Goal: Task Accomplishment & Management: Use online tool/utility

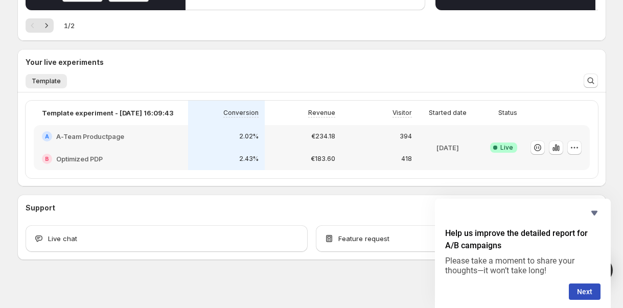
scroll to position [207, 0]
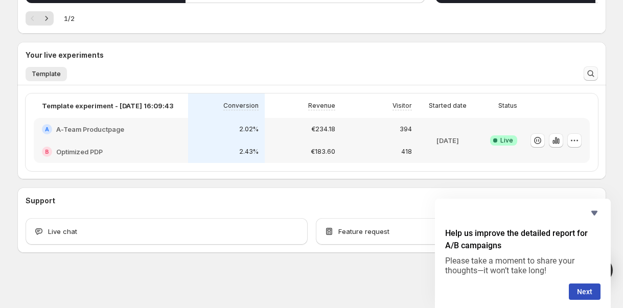
click at [591, 77] on icon "Search and filter results" at bounding box center [591, 73] width 10 height 10
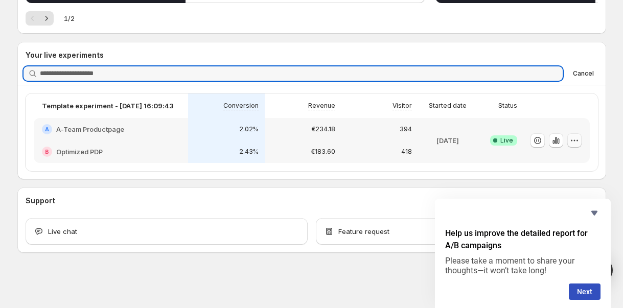
click at [576, 142] on icon "button" at bounding box center [574, 140] width 10 height 10
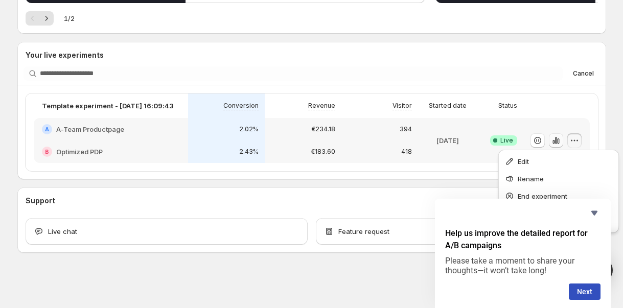
click at [557, 143] on icon "button" at bounding box center [555, 140] width 2 height 7
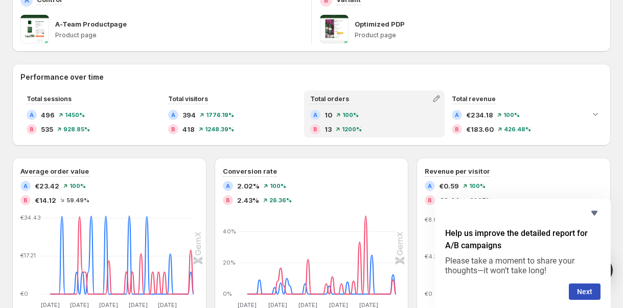
scroll to position [155, 0]
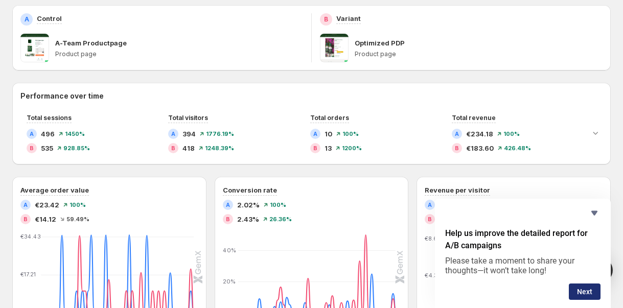
click at [594, 288] on button "Next" at bounding box center [585, 292] width 32 height 16
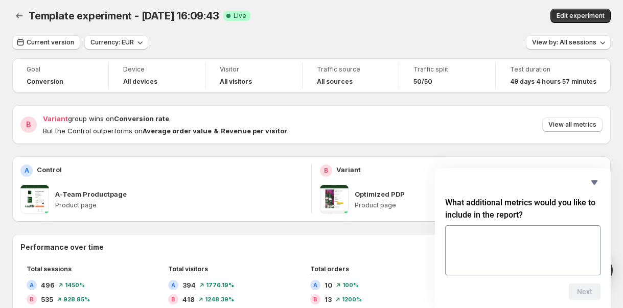
scroll to position [0, 0]
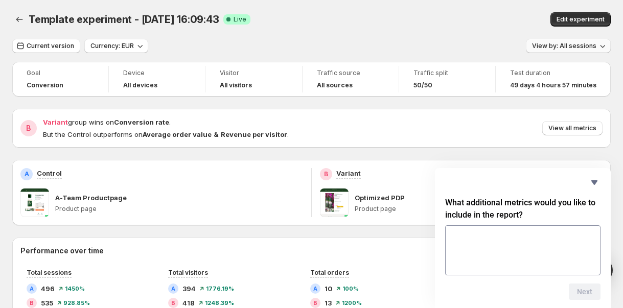
click at [581, 46] on span "View by: All sessions" at bounding box center [564, 46] width 64 height 8
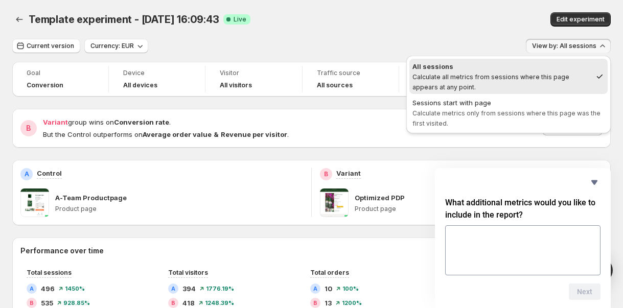
click at [584, 47] on span "View by: All sessions" at bounding box center [564, 46] width 64 height 8
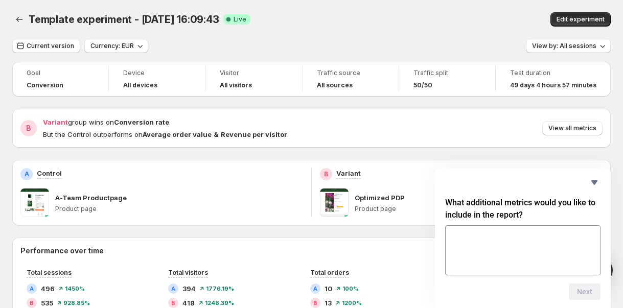
click at [170, 20] on span "Template experiment - [DATE] 16:09:43" at bounding box center [124, 19] width 191 height 12
click at [97, 25] on span "Template experiment - [DATE] 16:09:43" at bounding box center [124, 19] width 191 height 12
click at [65, 48] on span "Current version" at bounding box center [51, 46] width 48 height 8
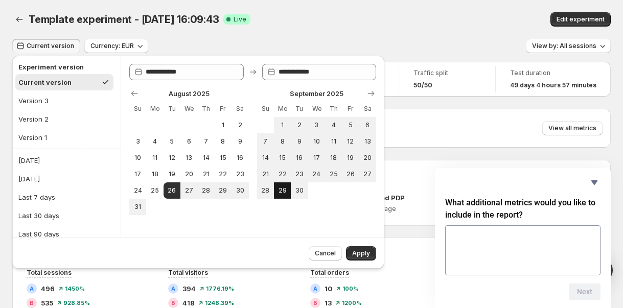
click at [283, 189] on span "29" at bounding box center [282, 191] width 9 height 8
type input "**********"
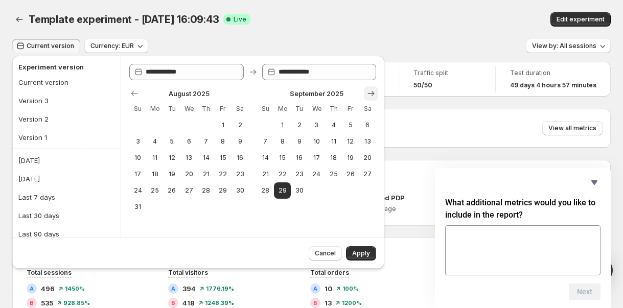
click at [372, 98] on icon "Show next month, October 2025" at bounding box center [371, 93] width 10 height 10
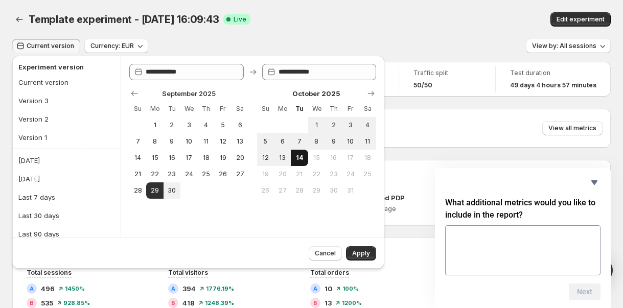
click at [300, 160] on span "14" at bounding box center [299, 158] width 9 height 8
click at [159, 192] on button "29" at bounding box center [154, 190] width 17 height 16
click at [282, 156] on span "13" at bounding box center [282, 158] width 9 height 8
type input "**********"
click at [360, 254] on span "Apply" at bounding box center [361, 253] width 18 height 8
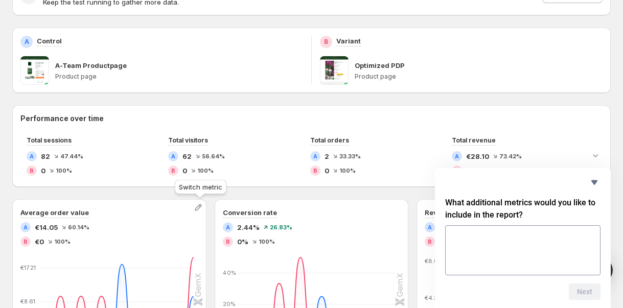
scroll to position [166, 0]
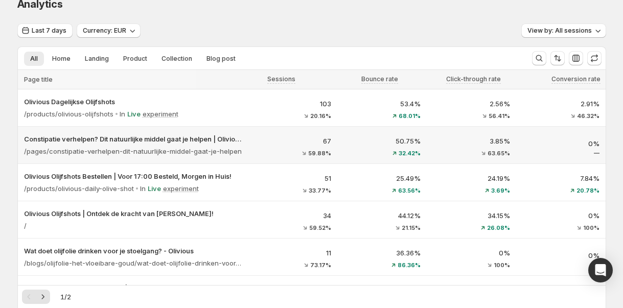
scroll to position [19, 0]
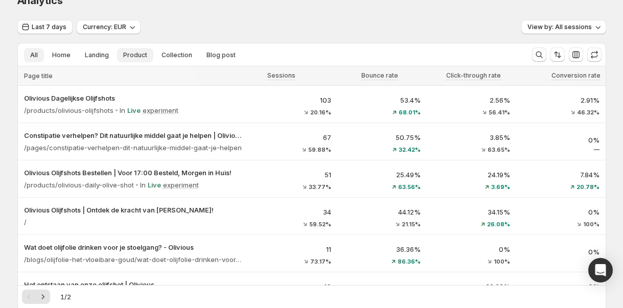
click at [145, 51] on span "Product" at bounding box center [135, 55] width 24 height 8
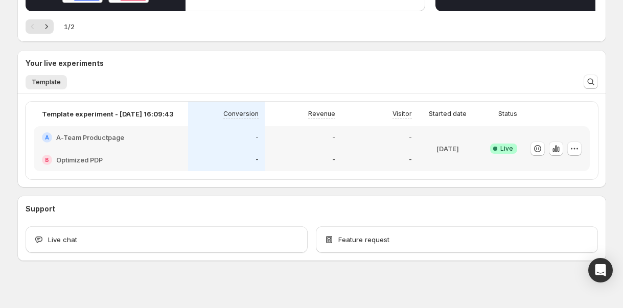
scroll to position [207, 0]
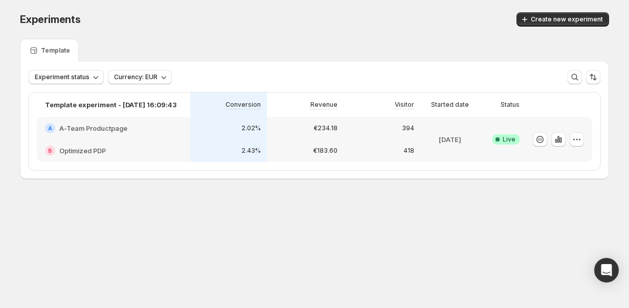
click at [122, 135] on div "A A-Team Productpage" at bounding box center [113, 128] width 153 height 22
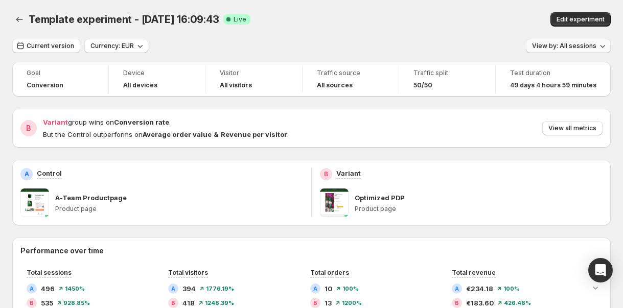
click at [583, 49] on span "View by: All sessions" at bounding box center [564, 46] width 64 height 8
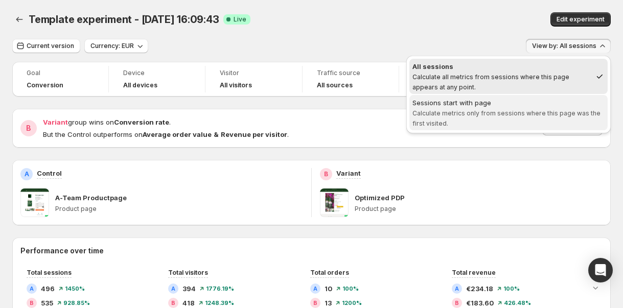
click at [507, 112] on span "Calculate metrics only from sessions where this page was the first visited." at bounding box center [506, 118] width 188 height 18
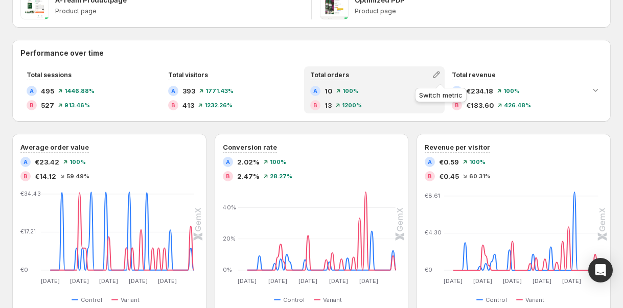
scroll to position [202, 0]
